Goal: Information Seeking & Learning: Learn about a topic

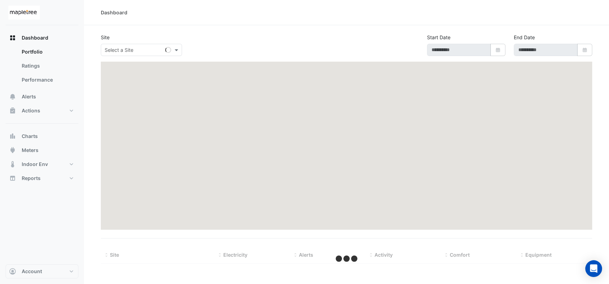
type input "**********"
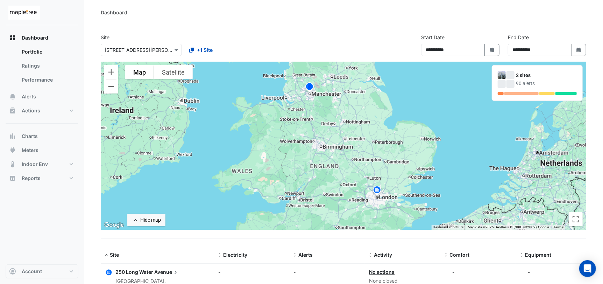
click at [310, 86] on img at bounding box center [309, 88] width 11 height 12
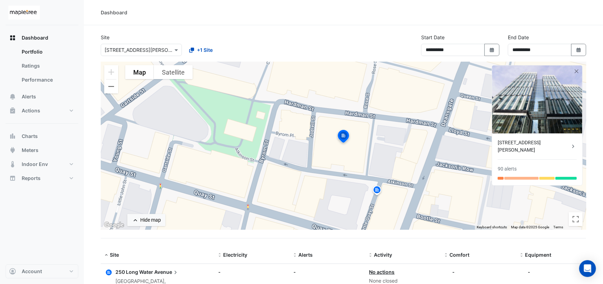
click at [533, 142] on div "[STREET_ADDRESS][PERSON_NAME]" at bounding box center [534, 146] width 72 height 15
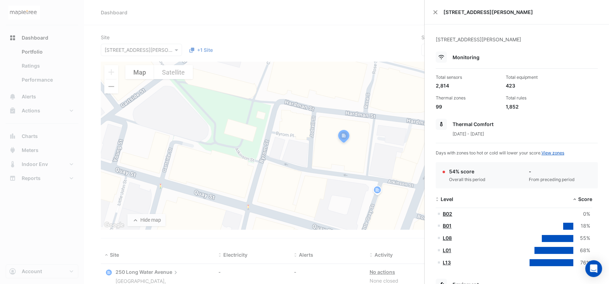
click at [33, 37] on ngb-offcanvas-backdrop at bounding box center [304, 142] width 609 height 284
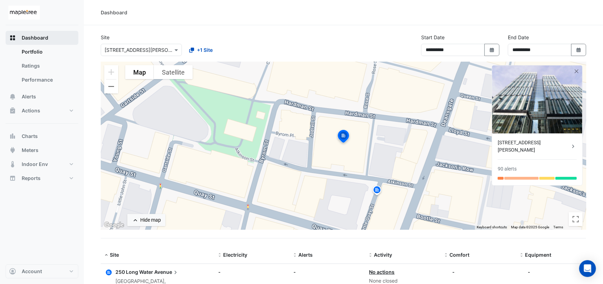
click at [39, 36] on span "Dashboard" at bounding box center [35, 37] width 27 height 7
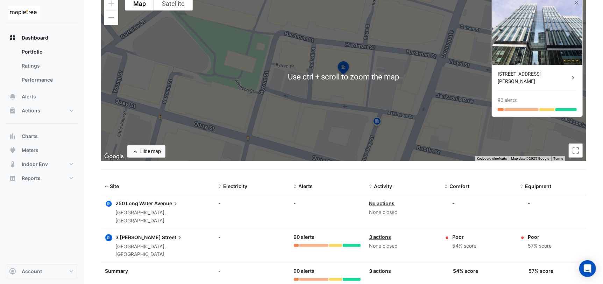
scroll to position [72, 0]
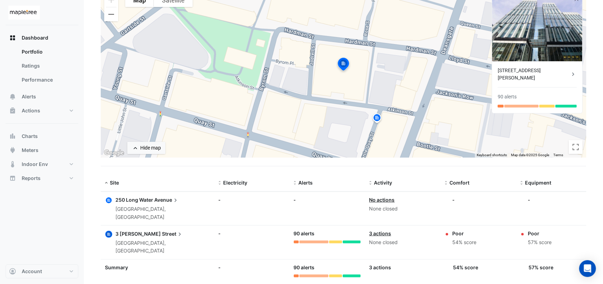
drag, startPoint x: 451, startPoint y: 234, endPoint x: 485, endPoint y: 235, distance: 34.0
click at [485, 235] on div "Poor 54% score" at bounding box center [478, 238] width 67 height 17
click at [478, 263] on div "54% score" at bounding box center [478, 266] width 67 height 7
drag, startPoint x: 453, startPoint y: 233, endPoint x: 485, endPoint y: 233, distance: 32.2
click at [485, 233] on div "Poor 54% score" at bounding box center [478, 238] width 67 height 17
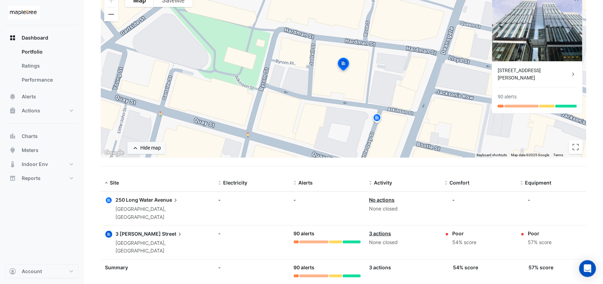
drag, startPoint x: 526, startPoint y: 232, endPoint x: 560, endPoint y: 236, distance: 34.2
click at [560, 236] on div "Poor 57% score" at bounding box center [553, 238] width 67 height 17
click at [503, 230] on div "Poor 54% score" at bounding box center [478, 238] width 67 height 17
click at [38, 164] on span "Indoor Env" at bounding box center [35, 164] width 26 height 7
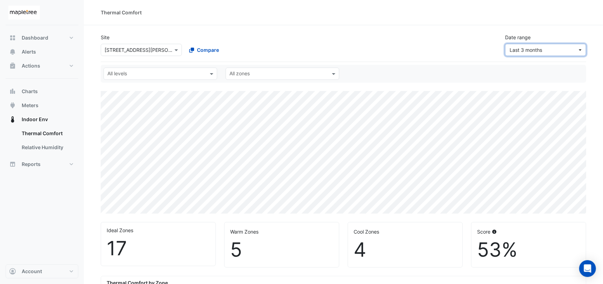
click at [532, 45] on button "Last 3 months" at bounding box center [545, 50] width 81 height 12
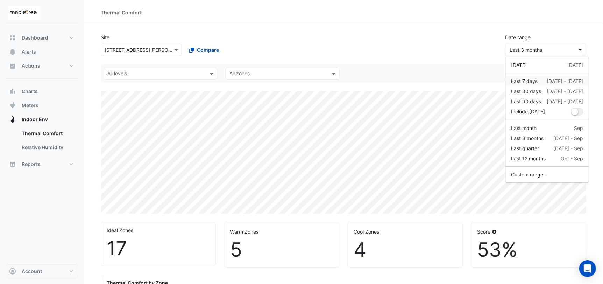
click at [546, 82] on div "Last 7 days [DATE] - [DATE]" at bounding box center [548, 80] width 72 height 7
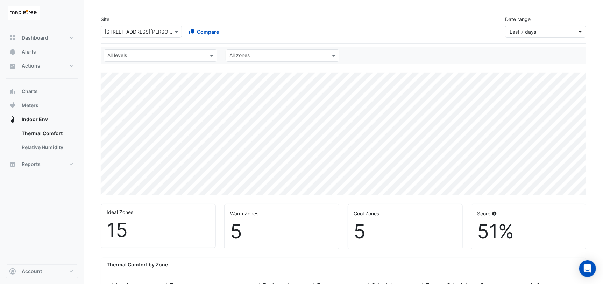
scroll to position [35, 0]
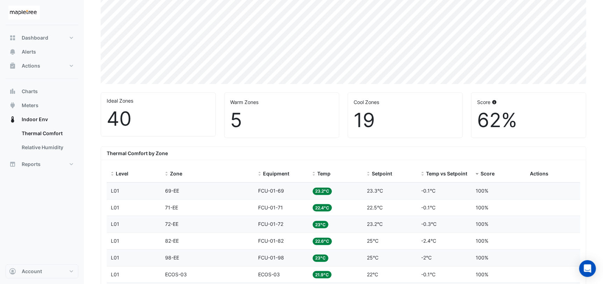
scroll to position [140, 0]
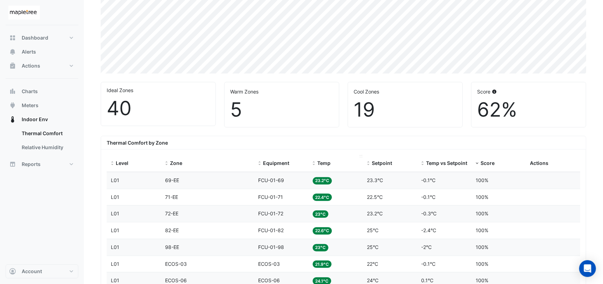
click at [315, 164] on span at bounding box center [314, 164] width 5 height 6
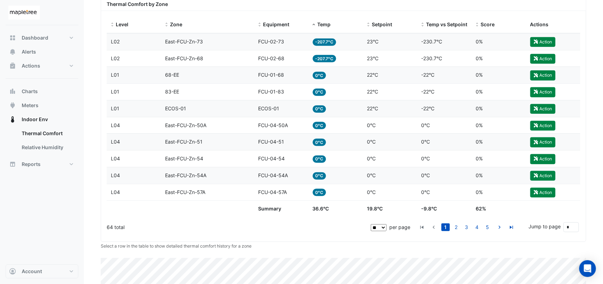
scroll to position [280, 0]
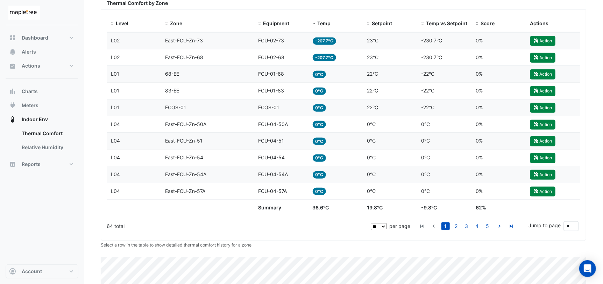
click at [386, 225] on select "** ** ** ***" at bounding box center [379, 226] width 16 height 7
select select "***"
click at [387, 223] on select "** ** ** ***" at bounding box center [379, 226] width 16 height 7
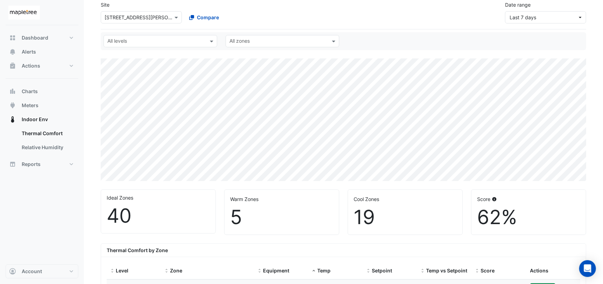
scroll to position [0, 0]
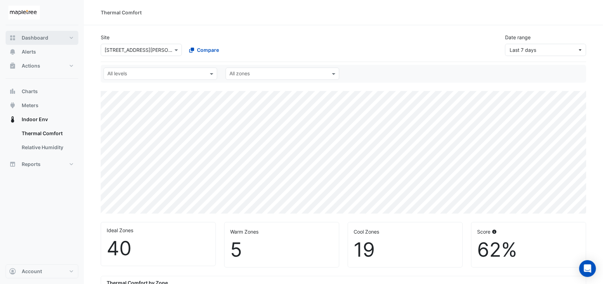
click at [47, 36] on span "Dashboard" at bounding box center [35, 37] width 27 height 7
select select "***"
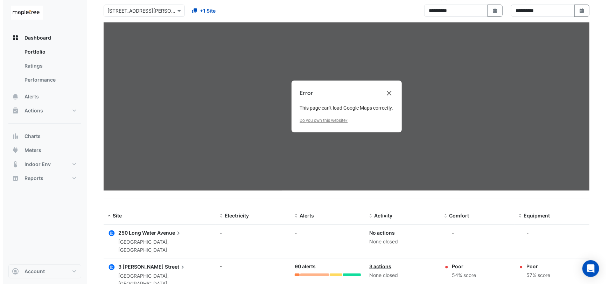
scroll to position [31, 0]
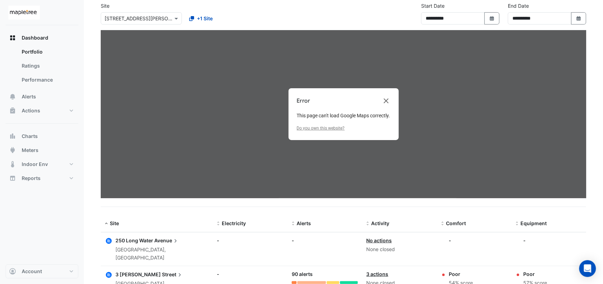
click at [131, 271] on span "3 [PERSON_NAME]" at bounding box center [137, 274] width 45 height 6
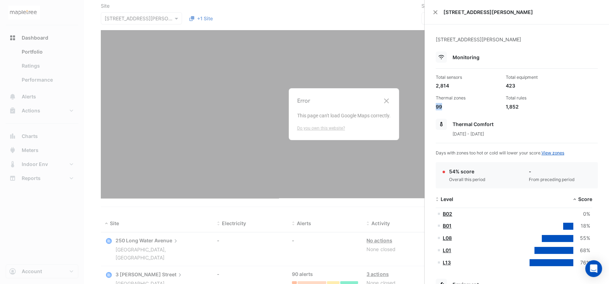
drag, startPoint x: 445, startPoint y: 106, endPoint x: 434, endPoint y: 106, distance: 10.5
click at [434, 106] on div "Thermal zones 99" at bounding box center [468, 102] width 70 height 15
click at [461, 102] on div "Thermal zones 99" at bounding box center [468, 102] width 70 height 15
click at [443, 108] on div "99" at bounding box center [468, 106] width 64 height 7
drag, startPoint x: 437, startPoint y: 108, endPoint x: 433, endPoint y: 108, distance: 3.8
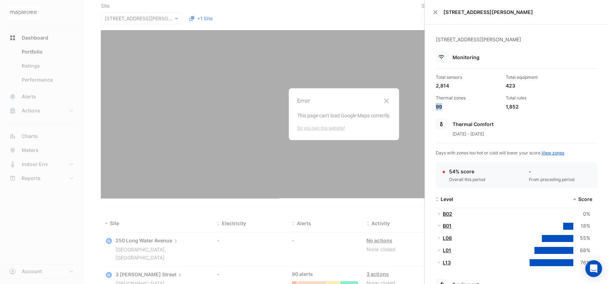
click at [433, 108] on div "Thermal zones 99" at bounding box center [468, 102] width 70 height 15
click at [461, 97] on div "Thermal zones" at bounding box center [468, 98] width 64 height 6
click at [387, 102] on ngb-offcanvas-backdrop at bounding box center [304, 142] width 609 height 284
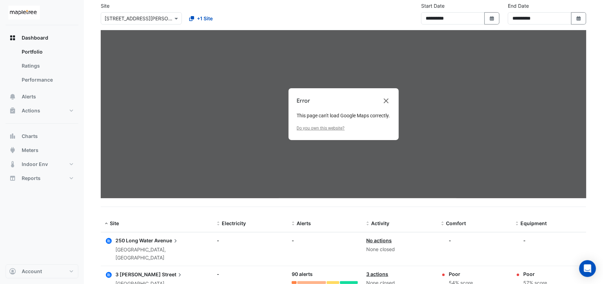
click at [162, 270] on span "Street" at bounding box center [172, 274] width 21 height 8
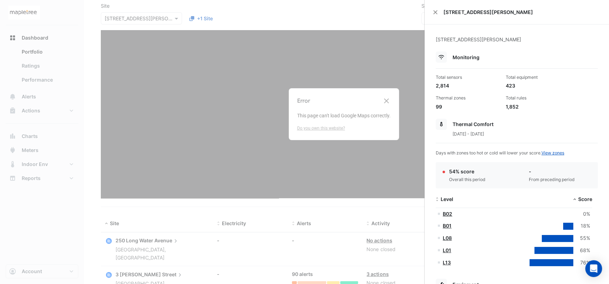
click at [454, 100] on div "Thermal zones" at bounding box center [468, 98] width 64 height 6
drag, startPoint x: 520, startPoint y: 109, endPoint x: 435, endPoint y: 73, distance: 92.2
click at [435, 73] on div "Total sensors 2,814 Total equipment 423 Thermal zones 99 Total rules 1,852" at bounding box center [517, 90] width 168 height 42
click at [555, 101] on div "Total rules" at bounding box center [538, 98] width 64 height 6
click at [186, 249] on ngb-offcanvas-backdrop at bounding box center [304, 142] width 609 height 284
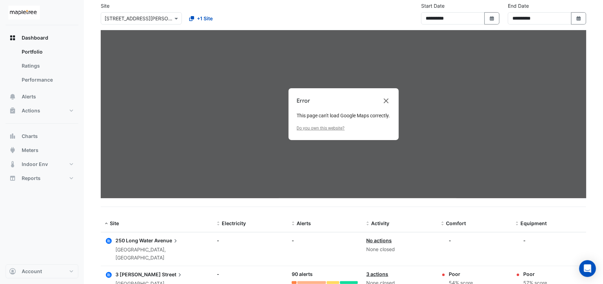
click at [154, 242] on div "250 Long Water Avenue" at bounding box center [161, 241] width 93 height 8
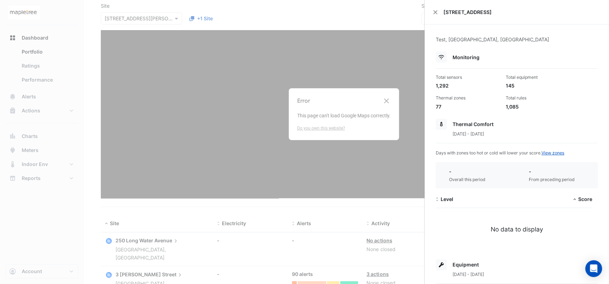
click at [388, 98] on ngb-offcanvas-backdrop at bounding box center [304, 142] width 609 height 284
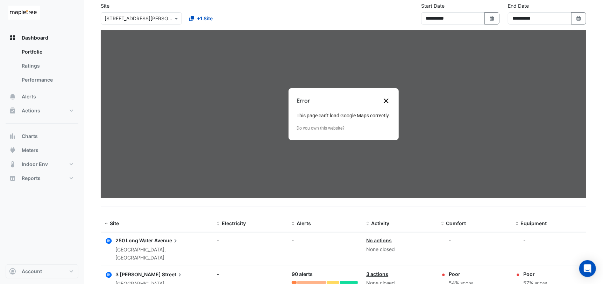
click at [384, 101] on button "Close dialog" at bounding box center [386, 101] width 8 height 8
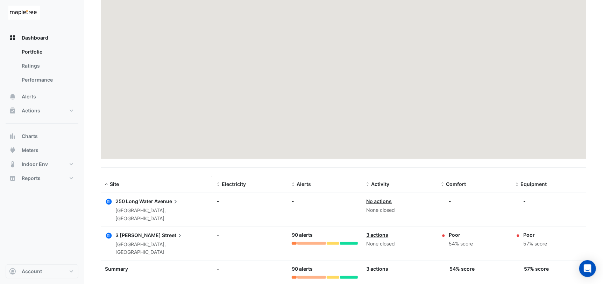
scroll to position [72, 0]
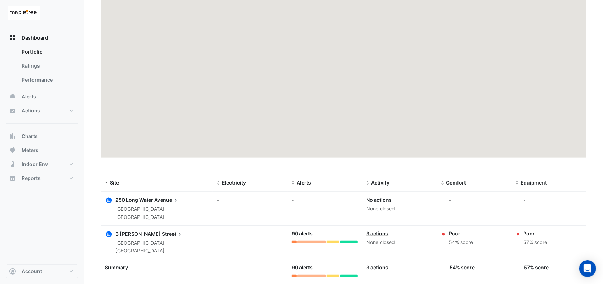
click at [156, 201] on span "Avenue" at bounding box center [166, 200] width 25 height 8
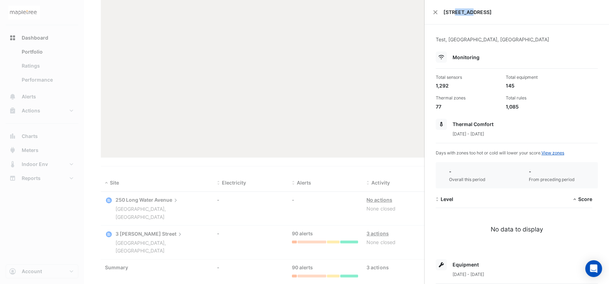
drag, startPoint x: 469, startPoint y: 12, endPoint x: 455, endPoint y: 12, distance: 14.3
click at [455, 12] on span "[STREET_ADDRESS]" at bounding box center [521, 11] width 157 height 7
click at [169, 178] on ngb-offcanvas-backdrop at bounding box center [304, 142] width 609 height 284
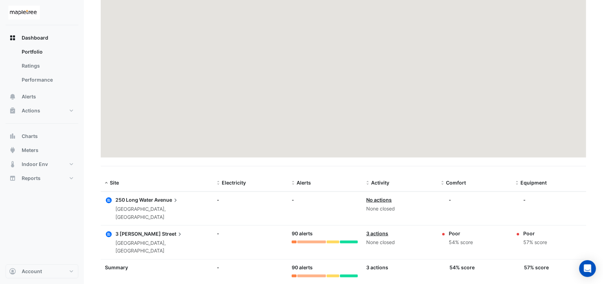
click at [145, 198] on span "250 Long Water" at bounding box center [134, 200] width 38 height 6
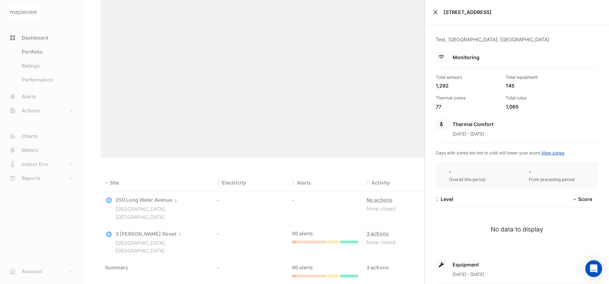
click at [433, 12] on button "Close" at bounding box center [435, 12] width 5 height 5
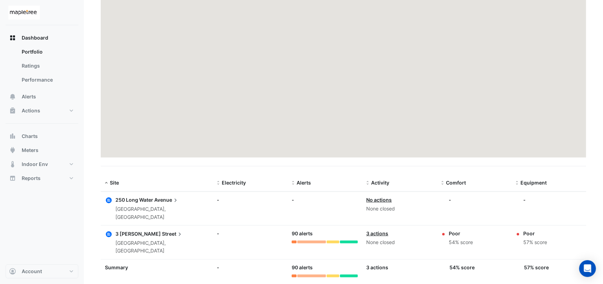
click at [146, 209] on div "[GEOGRAPHIC_DATA], [GEOGRAPHIC_DATA]" at bounding box center [161, 213] width 93 height 16
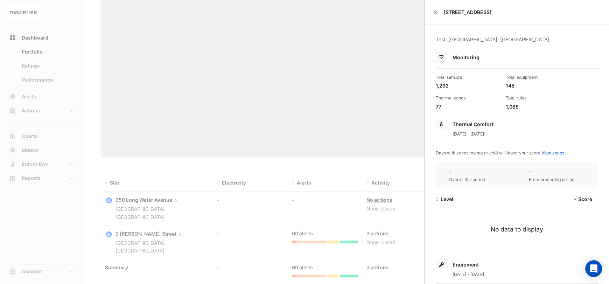
click at [431, 16] on div "[STREET_ADDRESS]" at bounding box center [516, 12] width 184 height 24
click at [433, 14] on div "[STREET_ADDRESS]" at bounding box center [516, 12] width 184 height 24
click at [437, 12] on button "Close" at bounding box center [435, 12] width 5 height 5
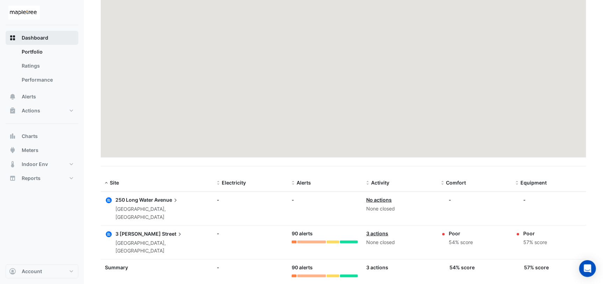
click at [45, 38] on span "Dashboard" at bounding box center [35, 37] width 27 height 7
click at [37, 51] on link "Portfolio" at bounding box center [47, 52] width 62 height 14
click at [30, 150] on span "Meters" at bounding box center [30, 150] width 17 height 7
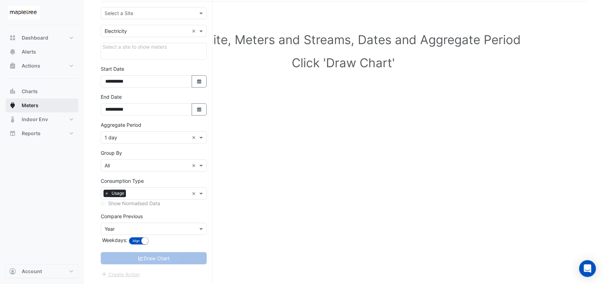
scroll to position [50, 0]
click at [29, 40] on span "Dashboard" at bounding box center [35, 37] width 27 height 7
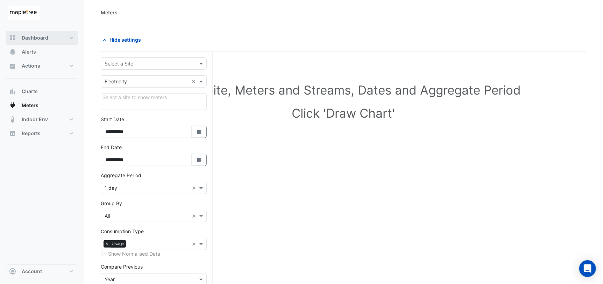
select select "***"
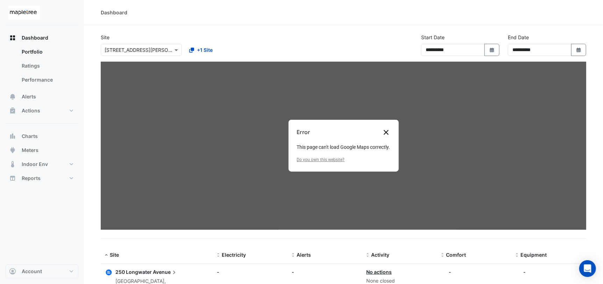
click at [389, 133] on button "Close dialog" at bounding box center [386, 132] width 8 height 8
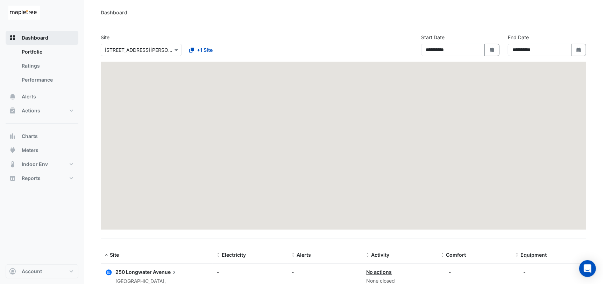
click at [38, 40] on span "Dashboard" at bounding box center [35, 37] width 27 height 7
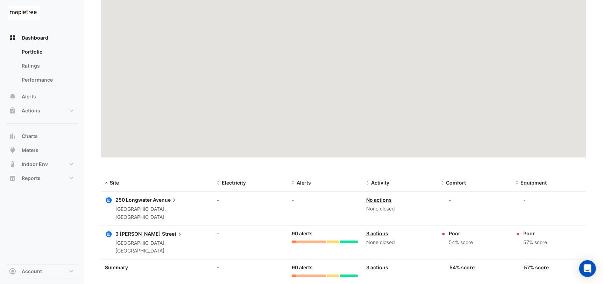
click at [140, 202] on span "250 Longwater" at bounding box center [133, 200] width 36 height 6
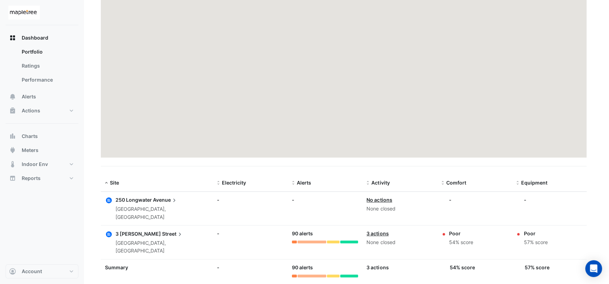
click at [72, 149] on ngb-offcanvas-backdrop at bounding box center [304, 142] width 609 height 284
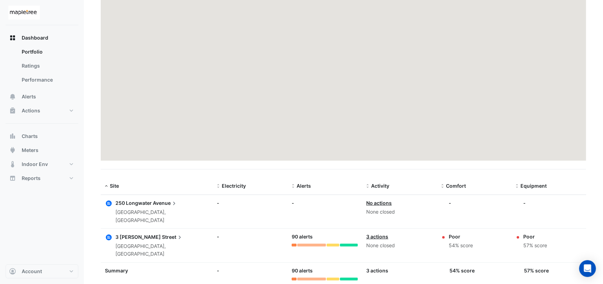
scroll to position [72, 0]
